Goal: Check status

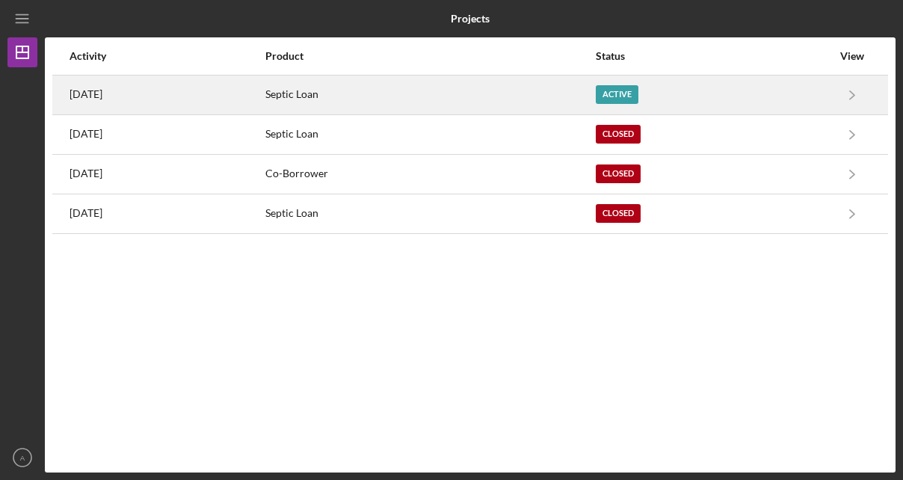
click at [638, 91] on div "Active" at bounding box center [617, 94] width 43 height 19
